Goal: Task Accomplishment & Management: Manage account settings

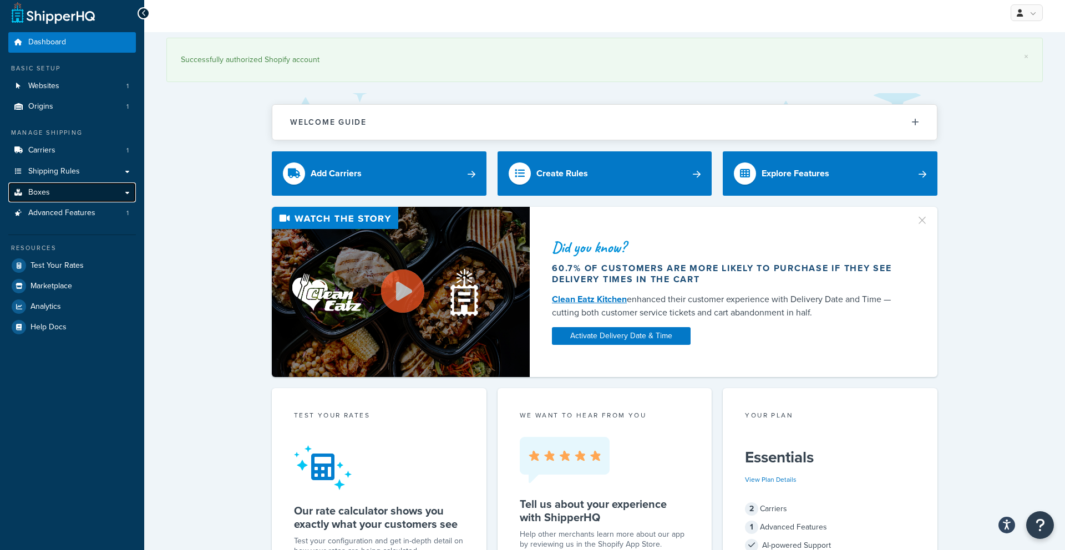
scroll to position [7, 0]
click at [104, 184] on link "Boxes" at bounding box center [72, 192] width 128 height 21
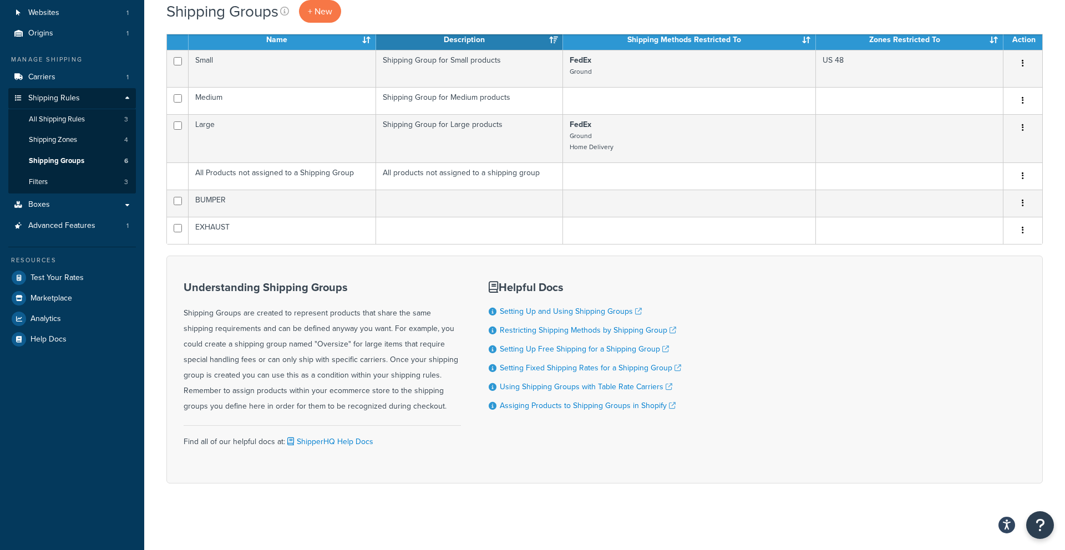
scroll to position [83, 0]
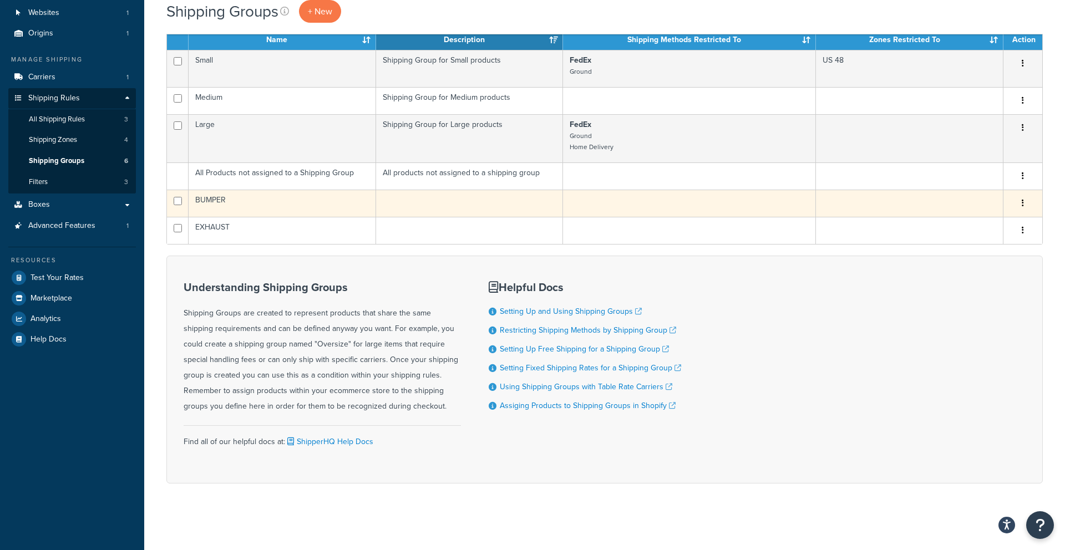
click at [1030, 200] on button "button" at bounding box center [1023, 204] width 16 height 18
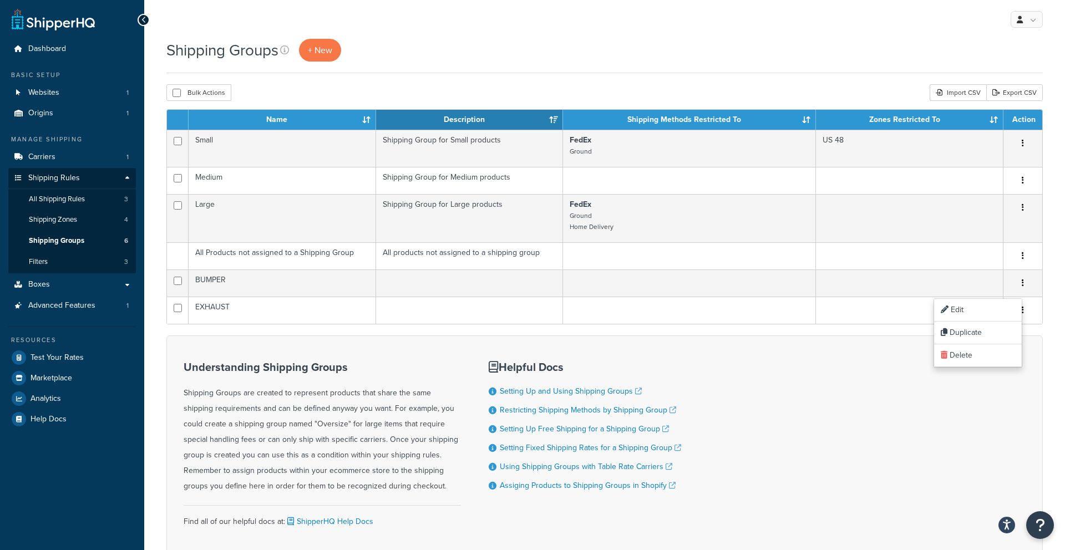
scroll to position [2, 0]
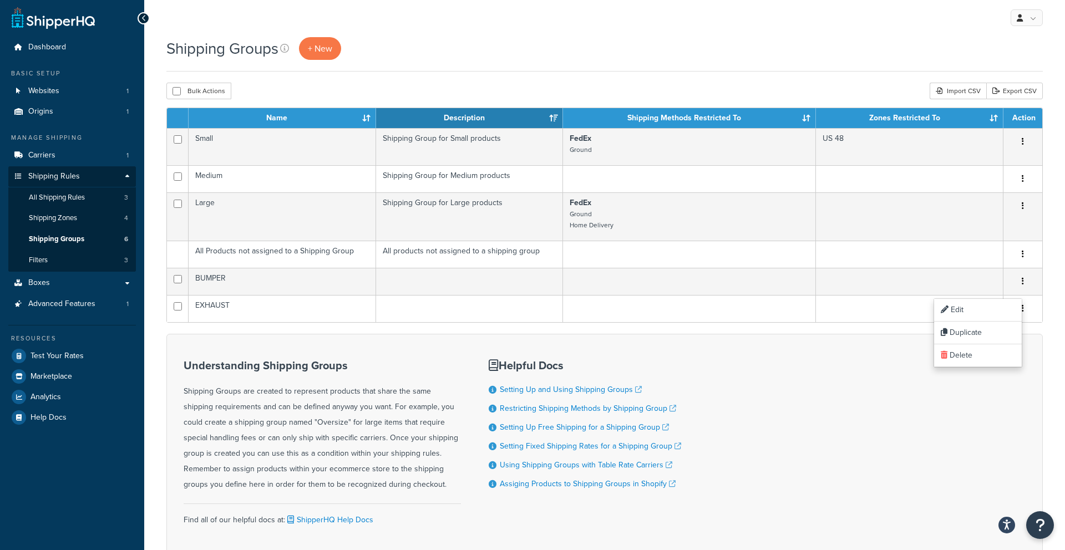
click at [814, 65] on div "Shipping Groups + New" at bounding box center [604, 54] width 876 height 34
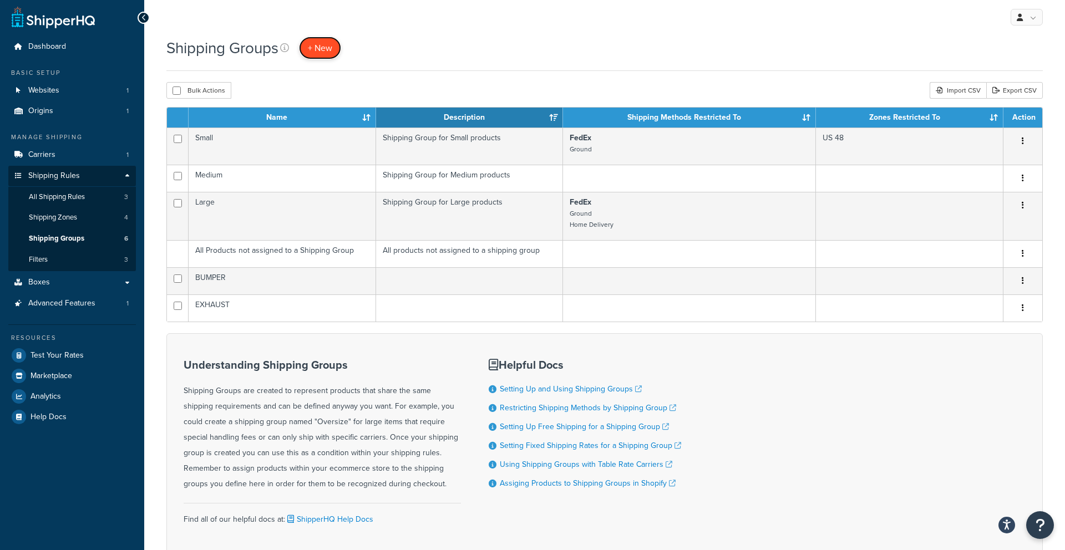
click at [334, 50] on link "+ New" at bounding box center [320, 48] width 42 height 23
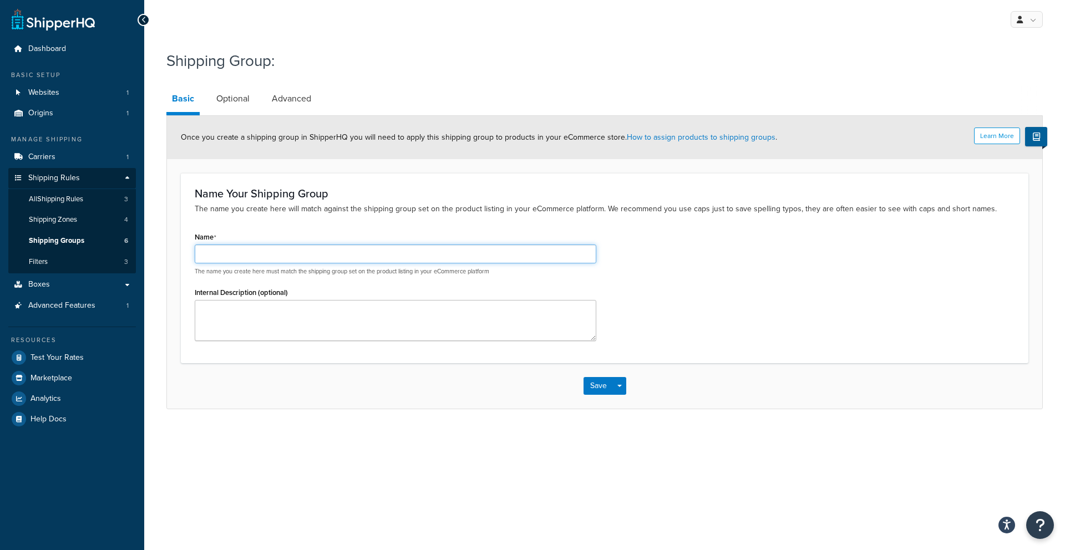
click at [310, 252] on input "Name" at bounding box center [396, 254] width 402 height 19
type input "t"
type input "T-BUMPER"
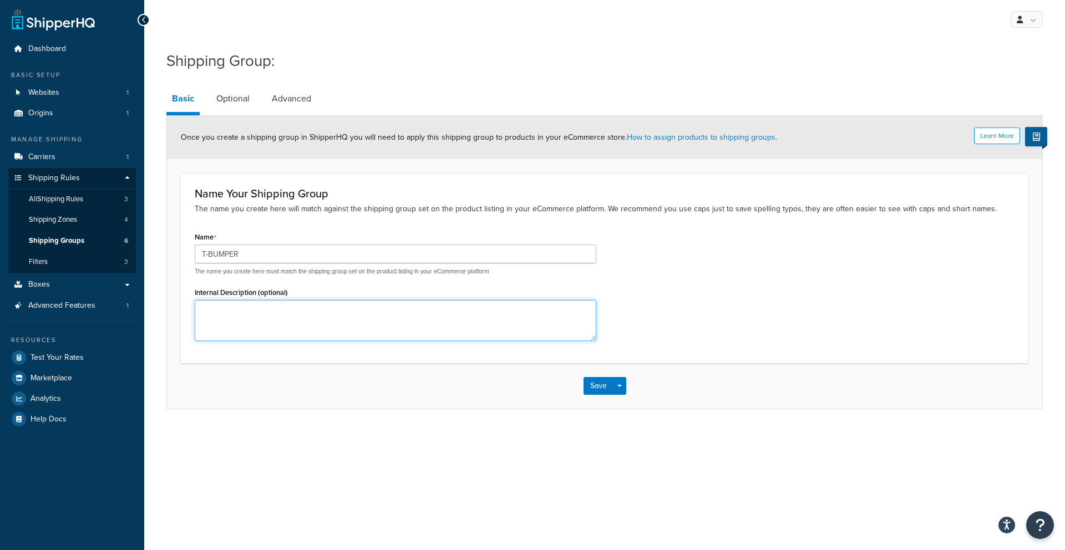
click at [278, 307] on textarea "Internal Description (optional)" at bounding box center [396, 320] width 402 height 41
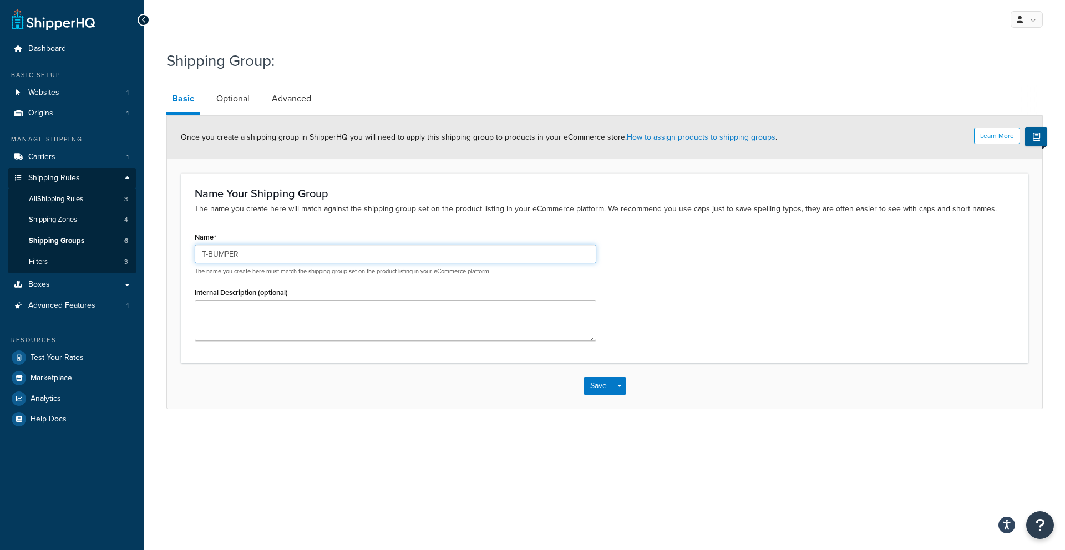
click at [201, 256] on input "T-BUMPER" at bounding box center [396, 254] width 402 height 19
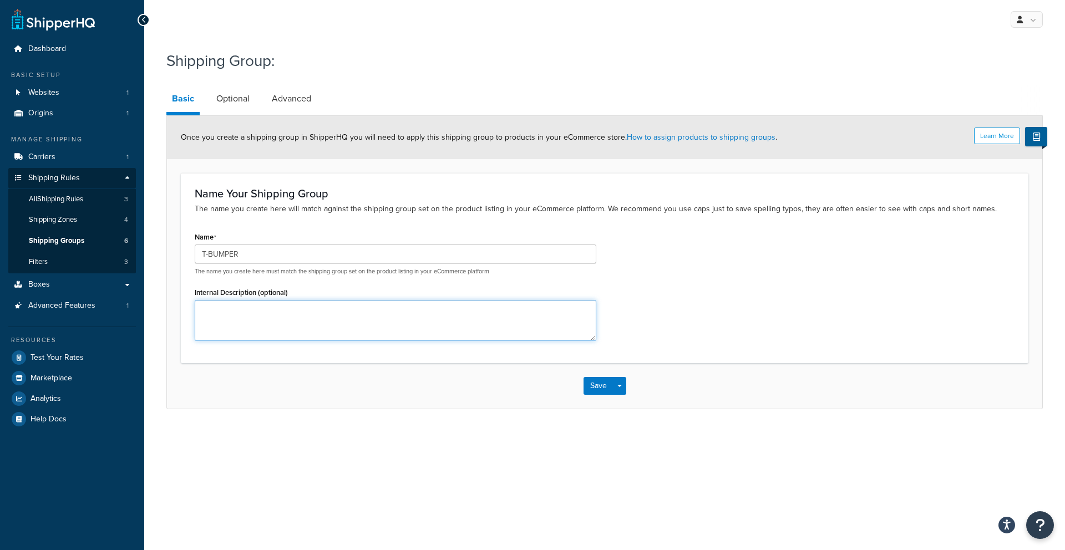
click at [384, 318] on textarea "Internal Description (optional)" at bounding box center [396, 320] width 402 height 41
click at [616, 382] on button "Save Dropdown" at bounding box center [619, 386] width 13 height 18
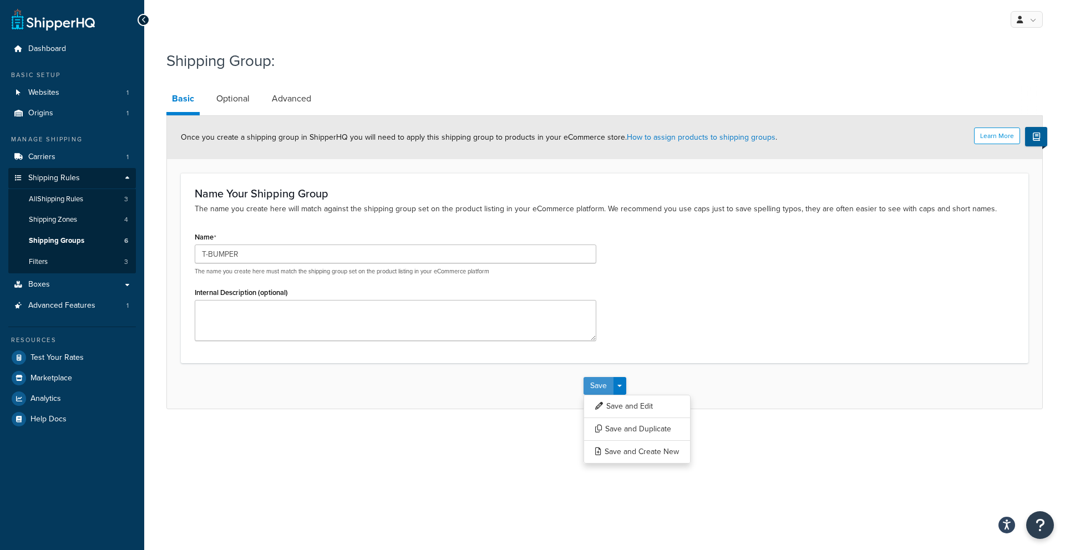
click at [588, 383] on button "Save" at bounding box center [598, 386] width 30 height 18
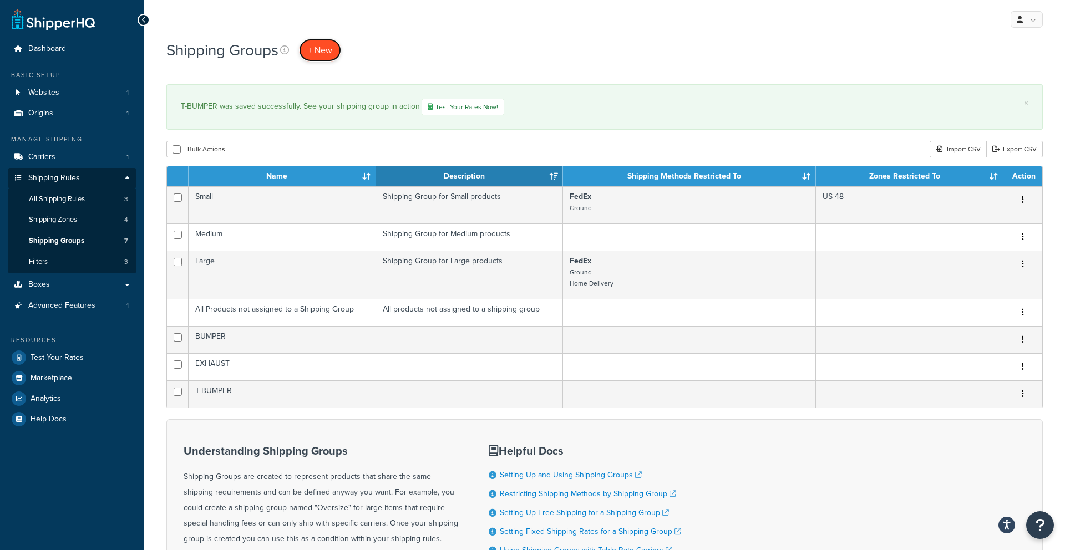
click at [325, 53] on span "+ New" at bounding box center [320, 50] width 24 height 13
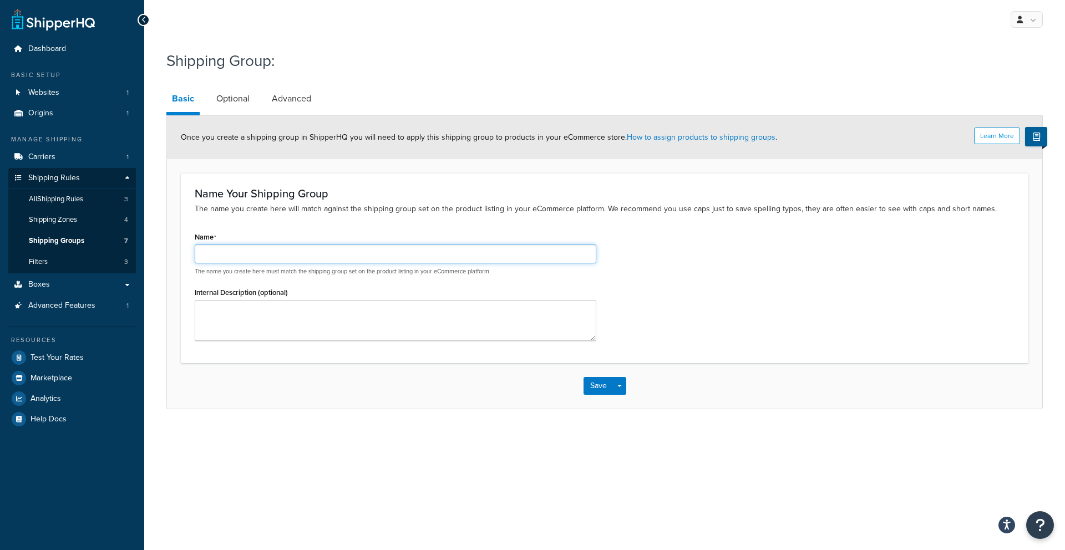
click at [460, 260] on input "Name" at bounding box center [396, 254] width 402 height 19
click at [466, 259] on input "Name" at bounding box center [396, 254] width 402 height 19
type input "BATTERY BOX"
click at [619, 385] on span "button" at bounding box center [619, 386] width 4 height 2
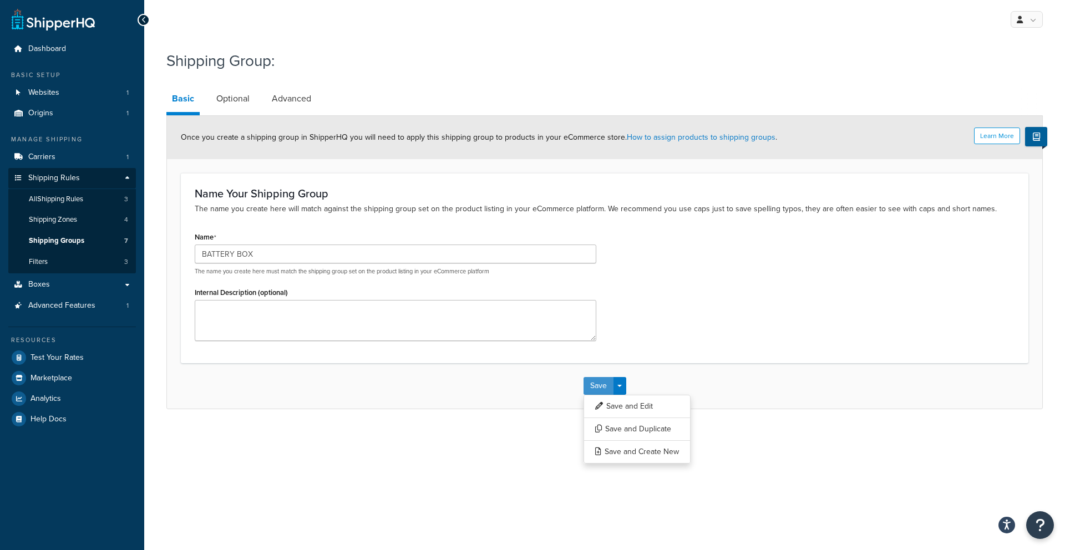
click at [598, 385] on button "Save" at bounding box center [598, 386] width 30 height 18
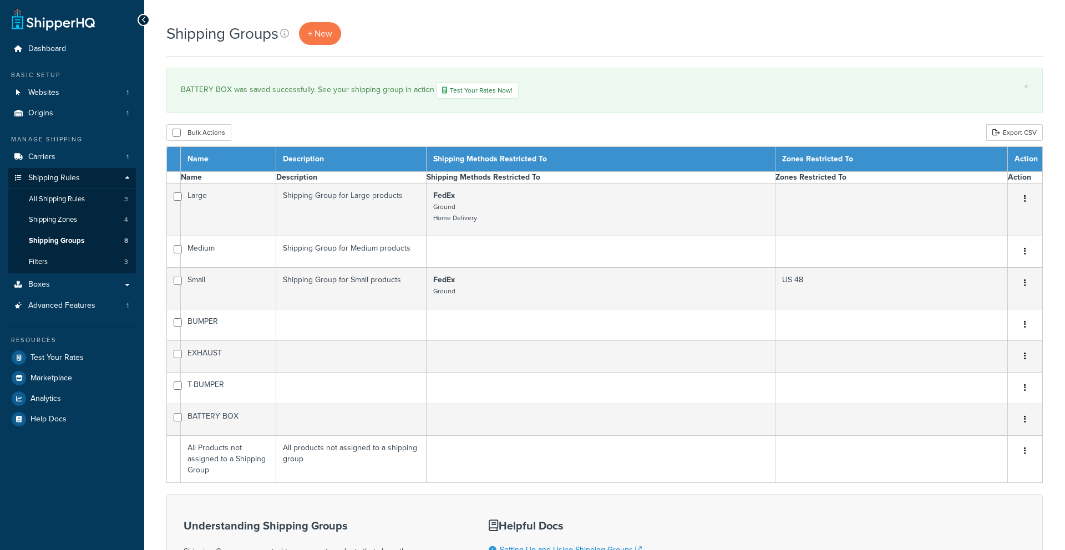
scroll to position [28, 0]
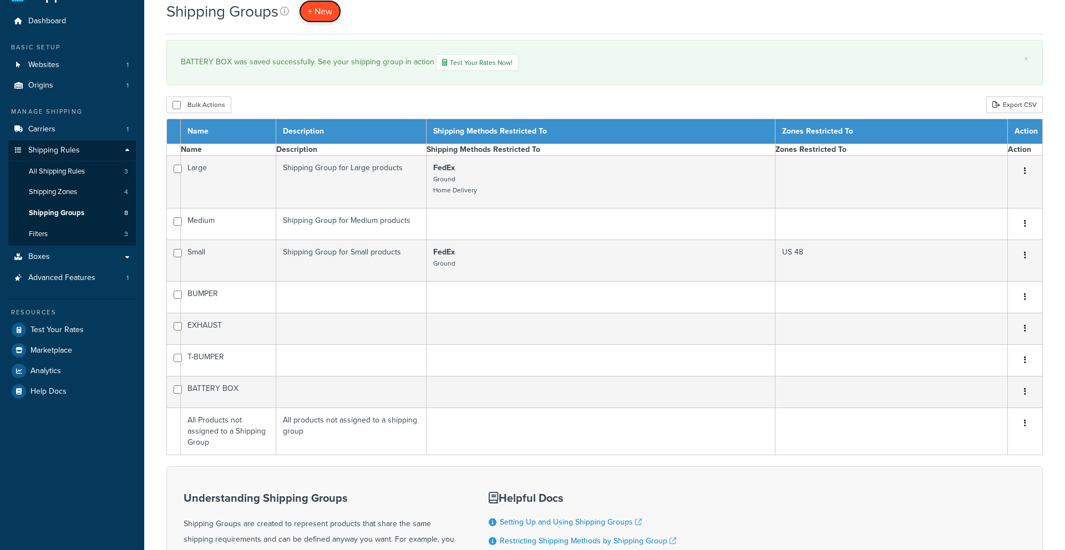
click at [309, 12] on span "+ New" at bounding box center [320, 11] width 24 height 13
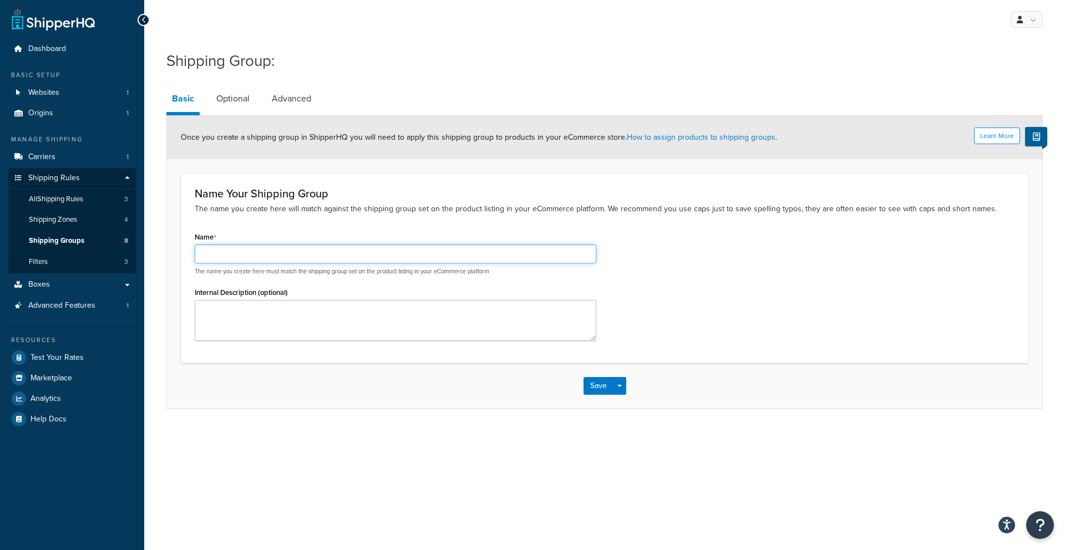
click at [381, 260] on input "Name" at bounding box center [396, 254] width 402 height 19
type input "EXTENSION PANEL"
click at [598, 392] on button "Save" at bounding box center [598, 386] width 30 height 18
